Goal: Communication & Community: Connect with others

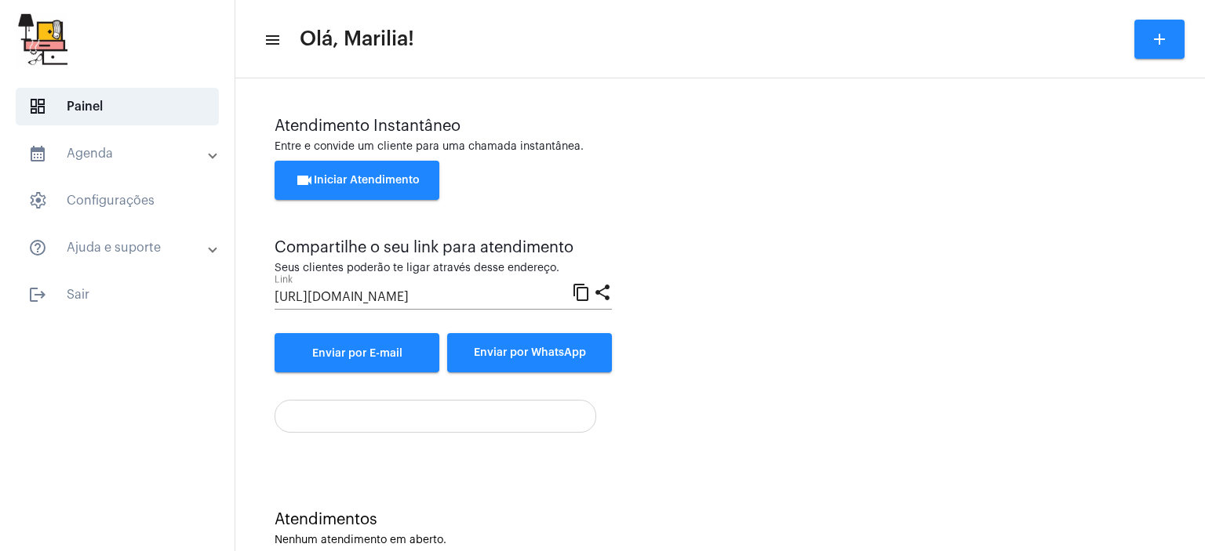
scroll to position [35, 0]
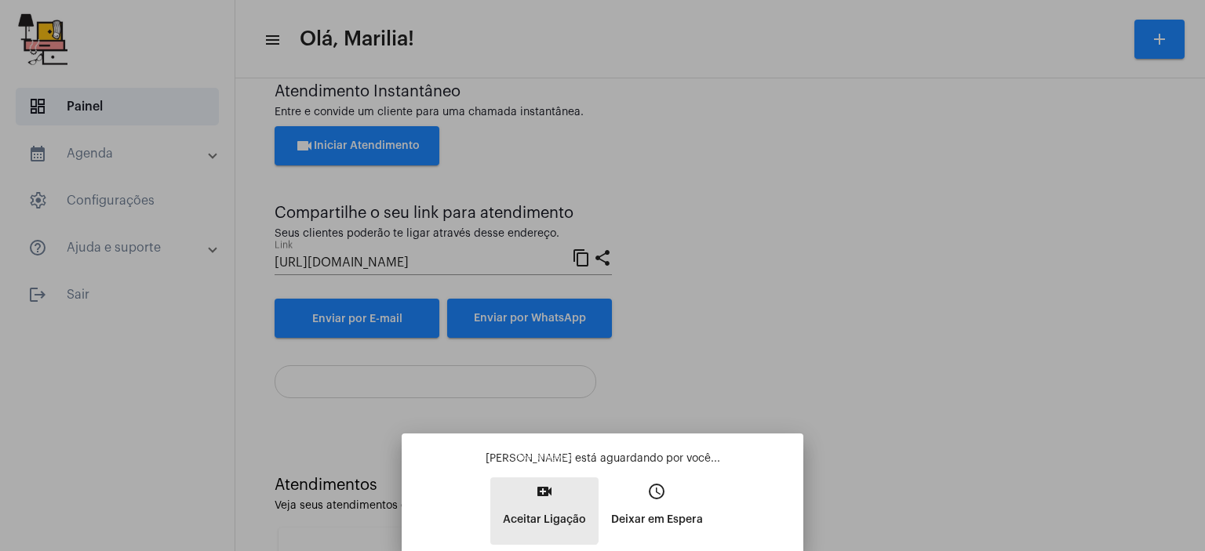
click at [536, 498] on mat-icon "video_call" at bounding box center [544, 491] width 19 height 19
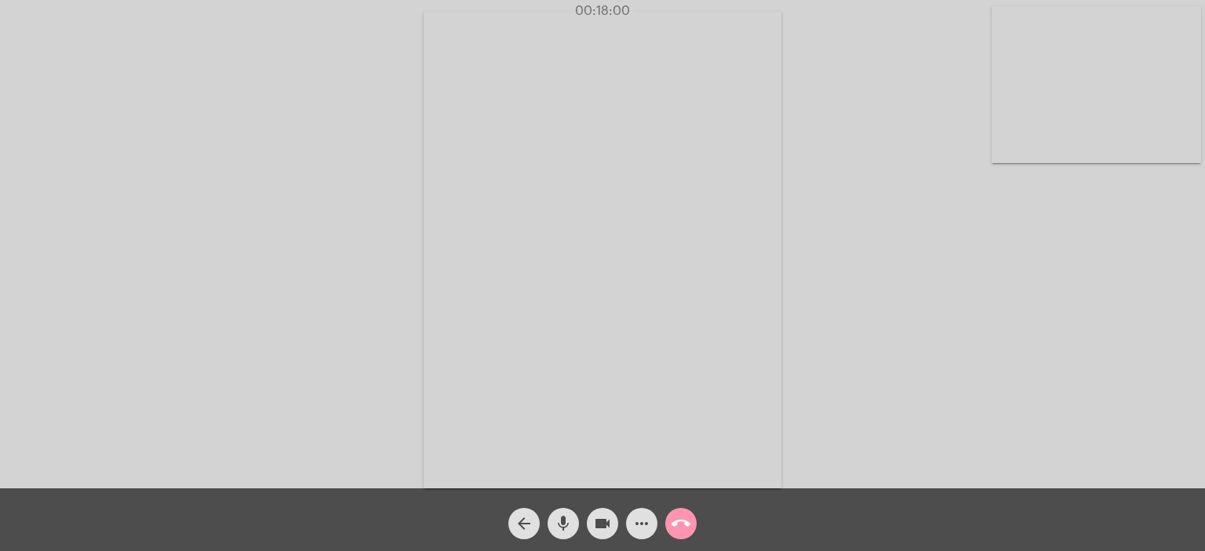
click at [563, 523] on mat-icon "mic" at bounding box center [563, 523] width 19 height 19
click at [563, 523] on mat-icon "mic_off" at bounding box center [563, 523] width 19 height 19
click at [563, 523] on mat-icon "mic" at bounding box center [563, 523] width 19 height 19
click at [563, 523] on mat-icon "mic_off" at bounding box center [563, 523] width 19 height 19
click at [563, 523] on mat-icon "mic" at bounding box center [563, 523] width 19 height 19
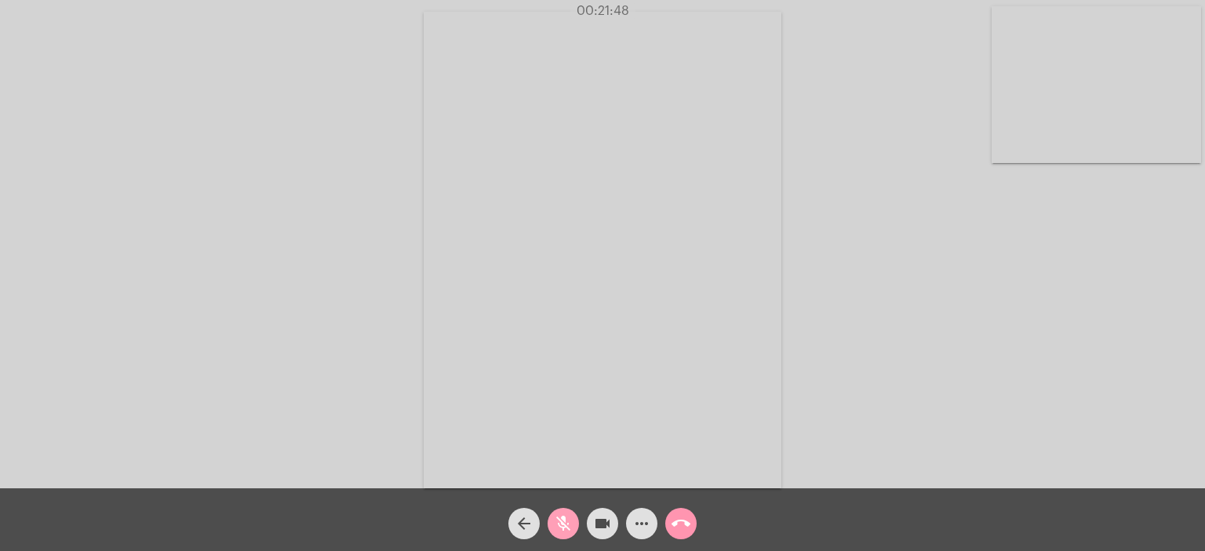
click at [563, 523] on mat-icon "mic_off" at bounding box center [563, 523] width 19 height 19
click at [563, 523] on mat-icon "mic" at bounding box center [563, 523] width 19 height 19
click at [674, 525] on mat-icon "call_end" at bounding box center [680, 523] width 19 height 19
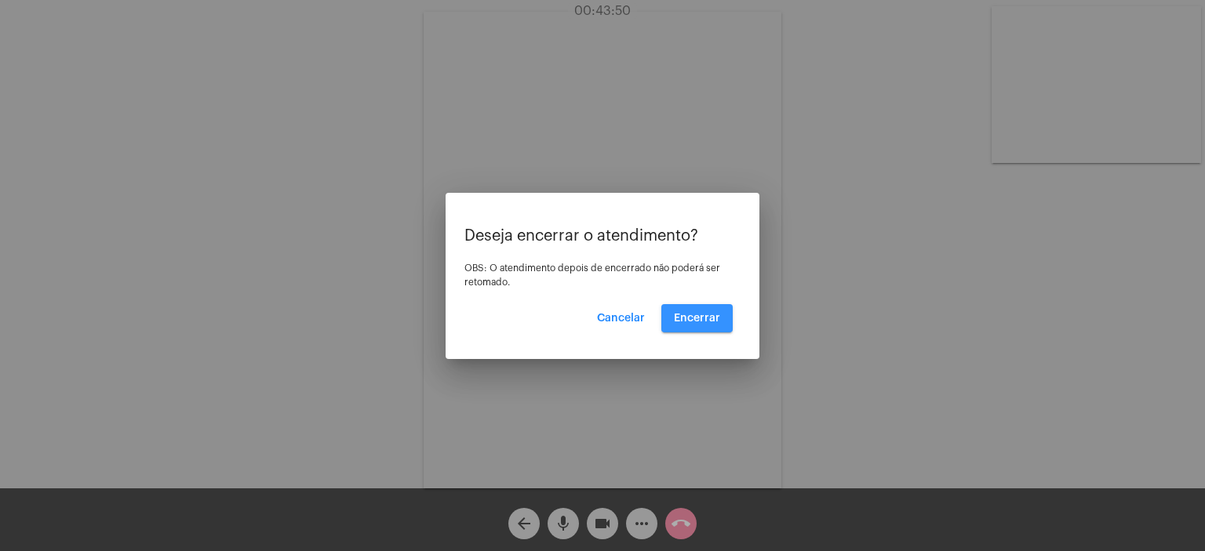
click at [709, 313] on span "Encerrar" at bounding box center [697, 318] width 46 height 11
